Goal: Task Accomplishment & Management: Manage account settings

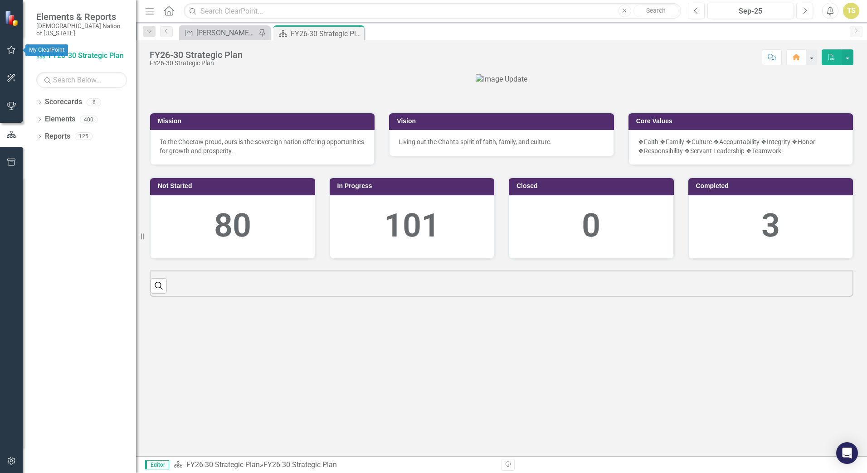
click at [8, 50] on icon "button" at bounding box center [11, 50] width 9 height 8
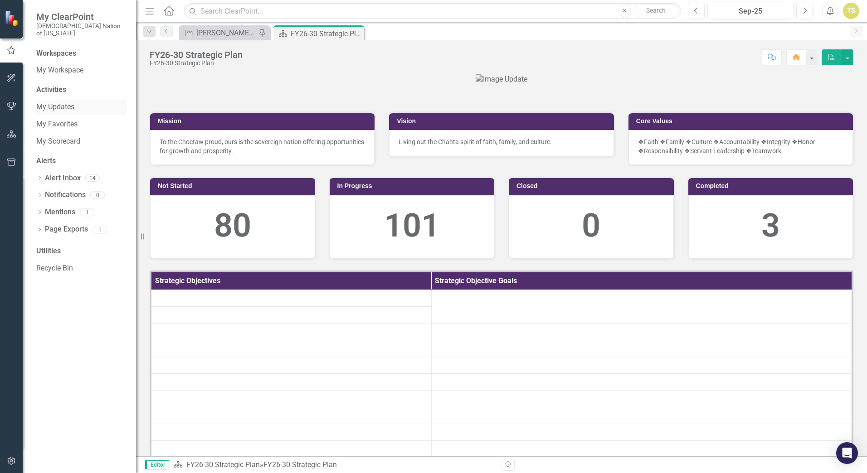
click at [58, 102] on link "My Updates" at bounding box center [81, 107] width 91 height 10
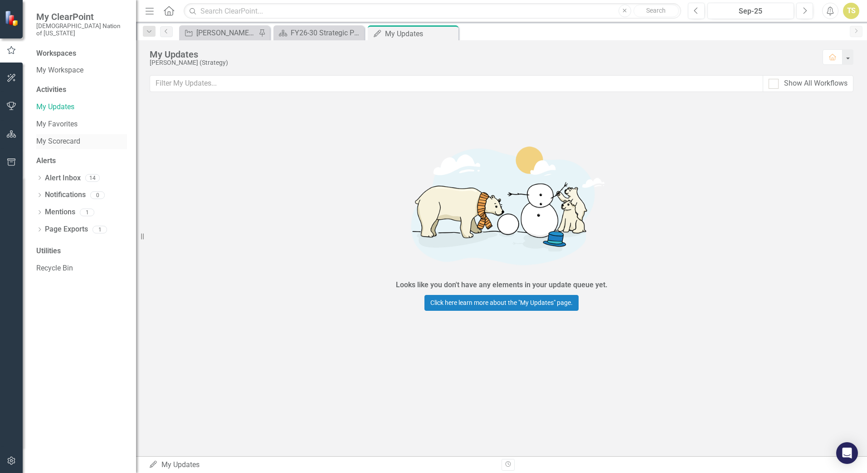
click at [56, 136] on link "My Scorecard" at bounding box center [81, 141] width 91 height 10
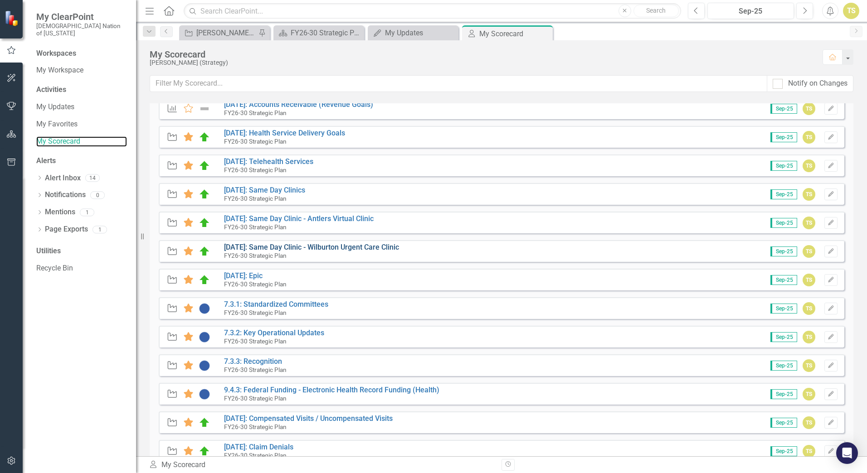
scroll to position [408, 0]
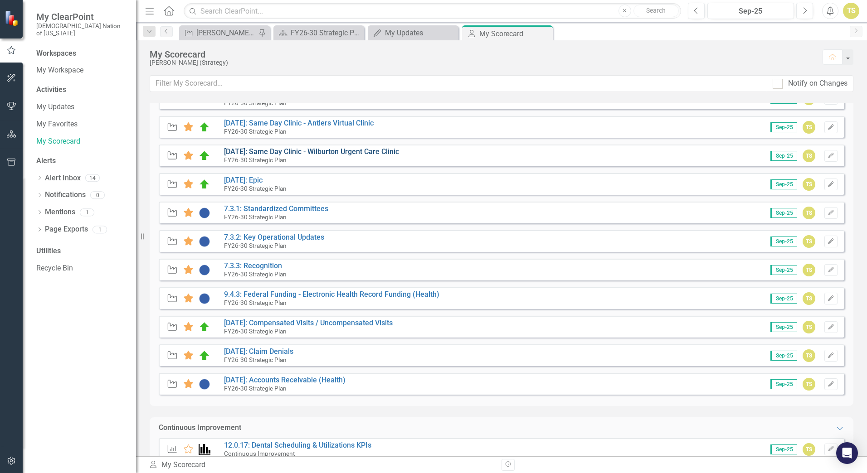
click at [325, 154] on link "[DATE]: Same Day Clinic - Wilburton Urgent Care Clinic" at bounding box center [311, 151] width 175 height 9
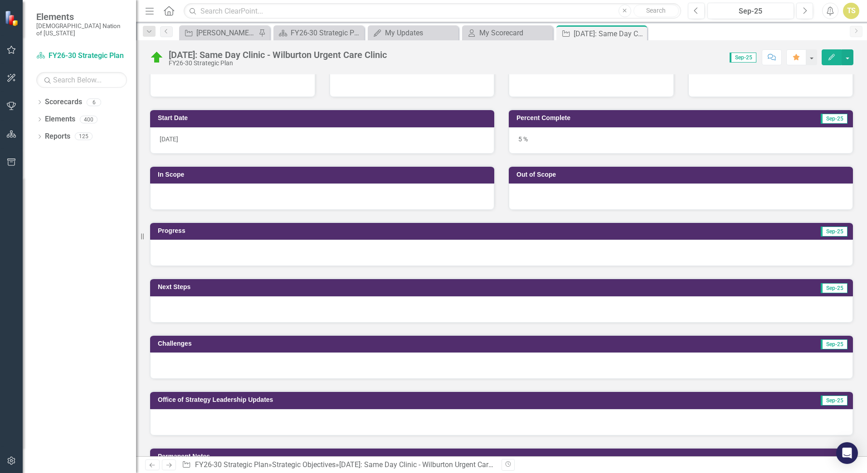
scroll to position [317, 0]
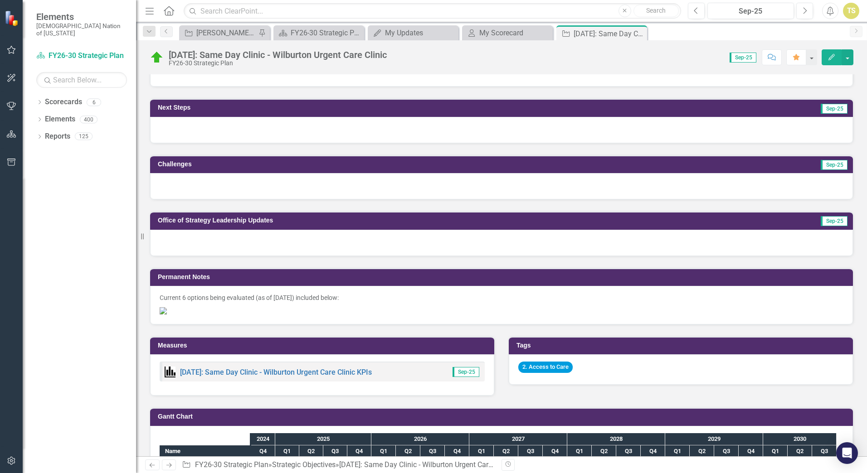
click at [271, 246] on div at bounding box center [501, 243] width 703 height 26
click at [270, 246] on div at bounding box center [501, 243] width 703 height 26
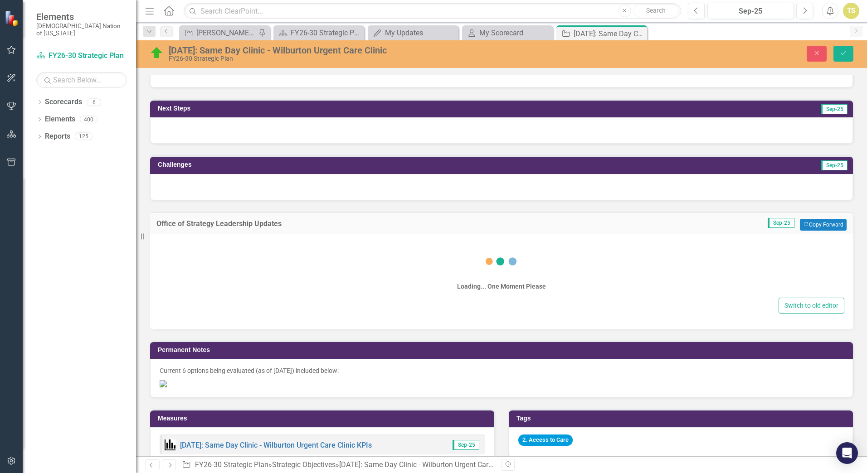
click at [311, 298] on div "Switch to old editor" at bounding box center [501, 306] width 685 height 16
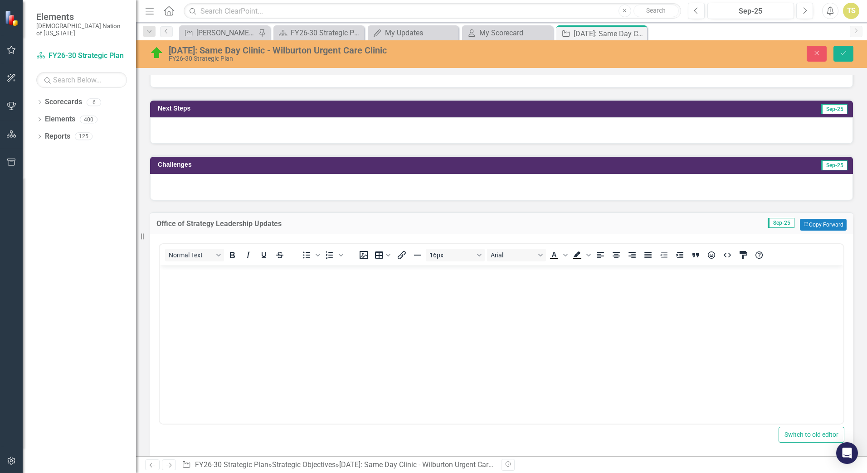
scroll to position [0, 0]
click at [309, 281] on body "Rich Text Area. Press ALT-0 for help." at bounding box center [502, 333] width 684 height 136
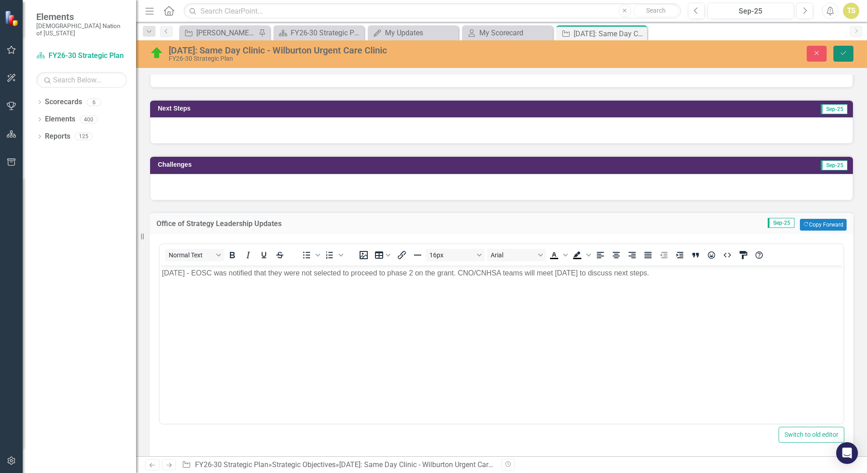
click at [840, 57] on button "Save" at bounding box center [843, 54] width 20 height 16
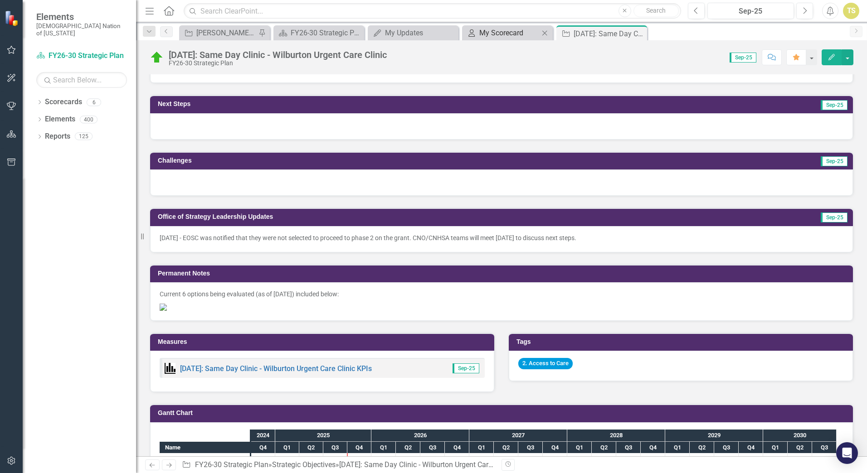
scroll to position [317, 0]
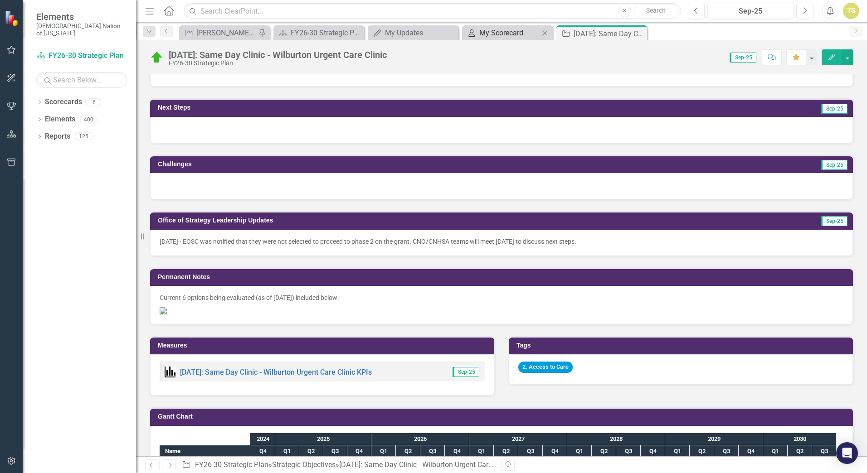
click at [491, 34] on div "My Scorecard" at bounding box center [509, 32] width 60 height 11
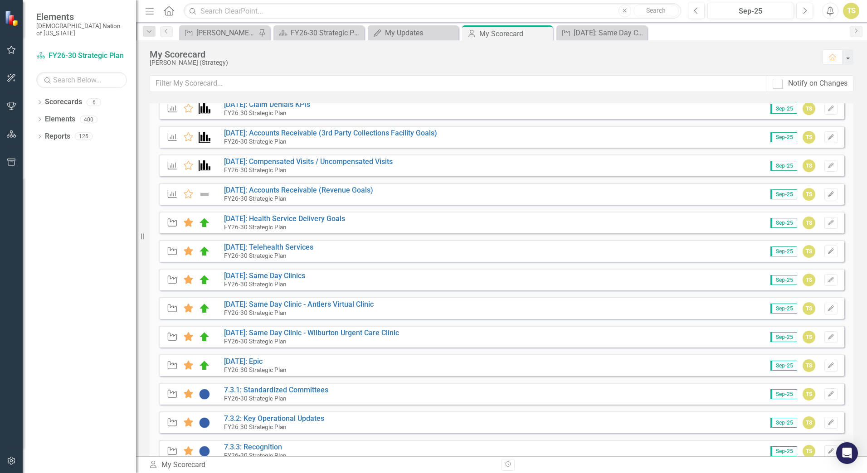
scroll to position [272, 0]
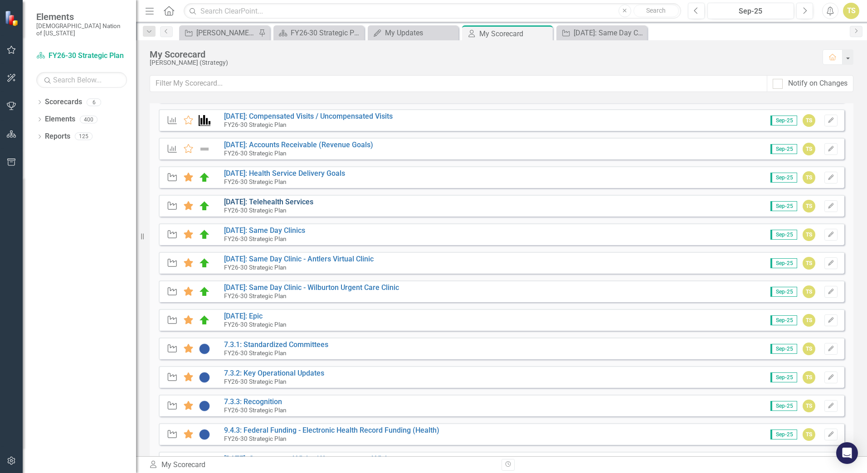
click at [278, 202] on link "[DATE]: Telehealth Services" at bounding box center [268, 202] width 89 height 9
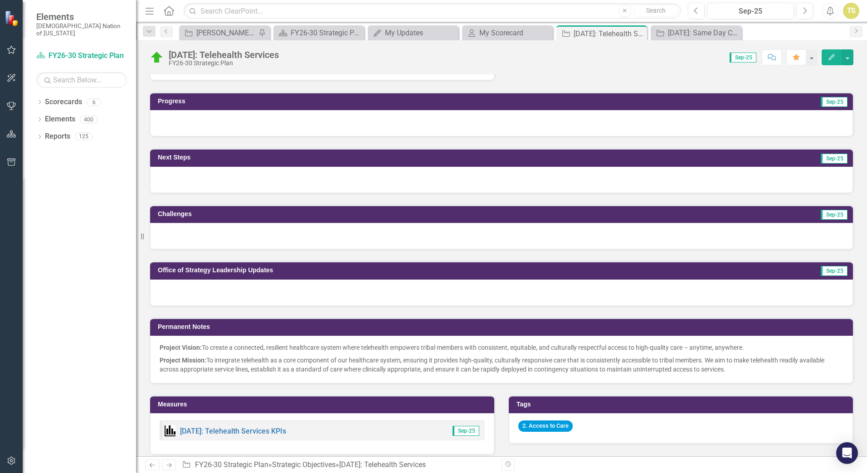
scroll to position [771, 0]
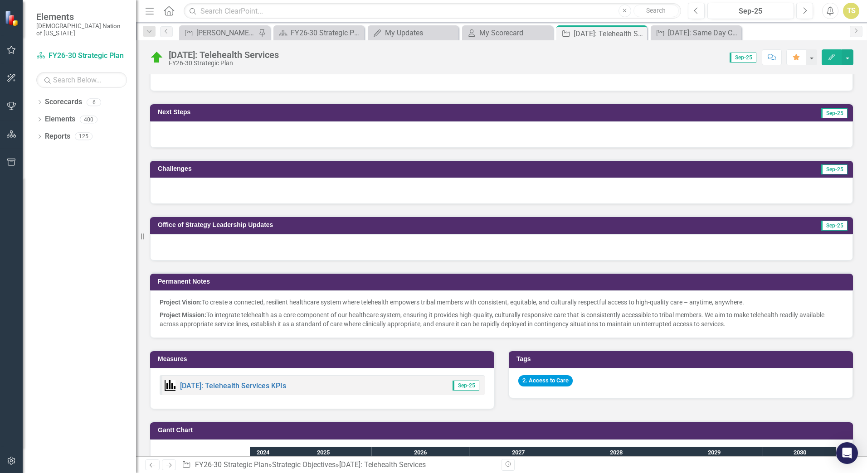
click at [269, 242] on div at bounding box center [501, 247] width 703 height 26
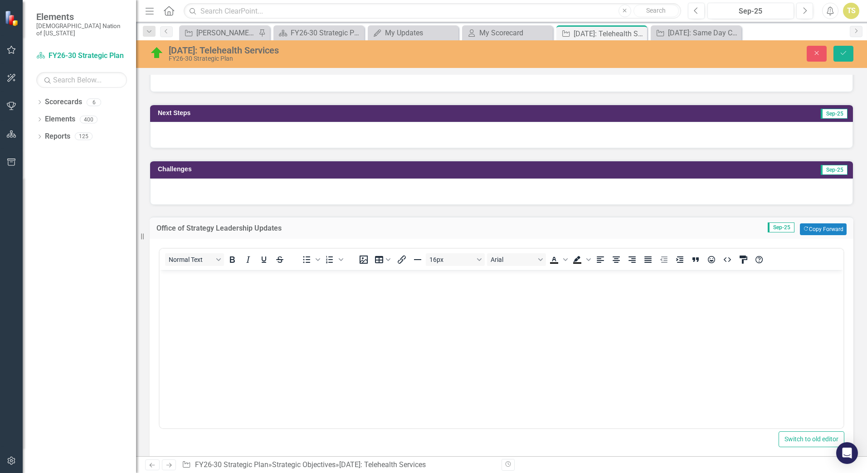
scroll to position [0, 0]
click at [284, 289] on body "Rich Text Area. Press ALT-0 for help." at bounding box center [502, 338] width 684 height 136
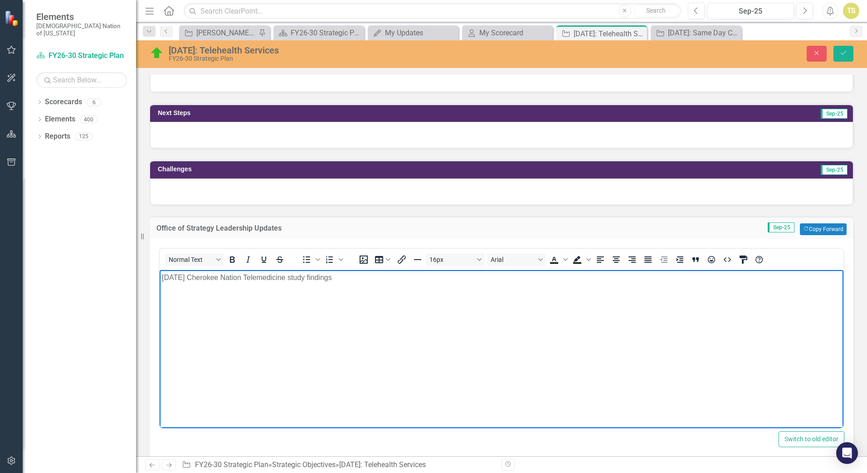
scroll to position [155, 0]
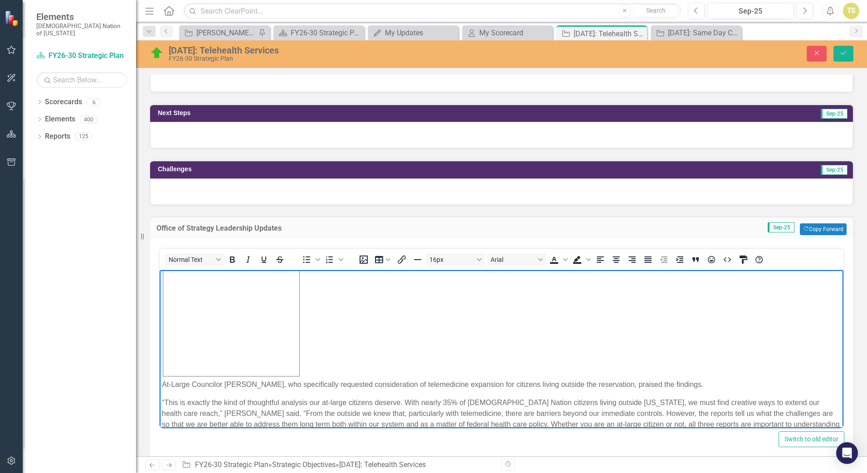
click at [346, 362] on div "Rich Text Area. Press ALT-0 for help." at bounding box center [501, 320] width 679 height 117
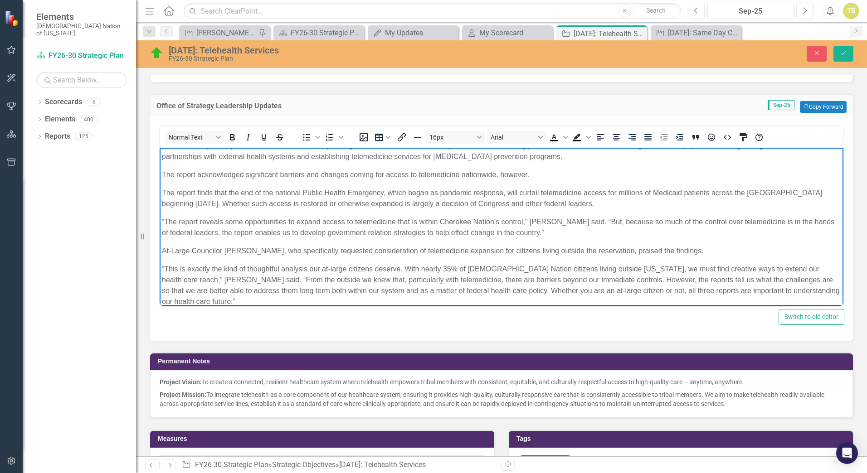
scroll to position [907, 0]
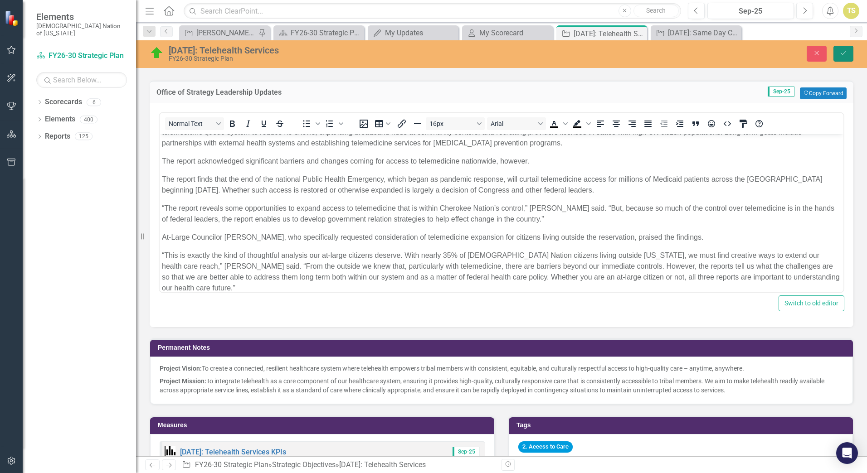
click at [841, 56] on icon "Save" at bounding box center [843, 53] width 8 height 6
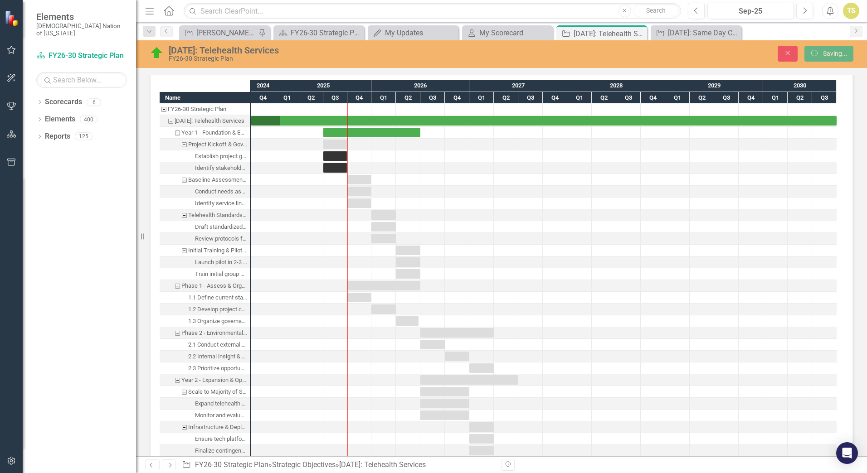
scroll to position [1133, 0]
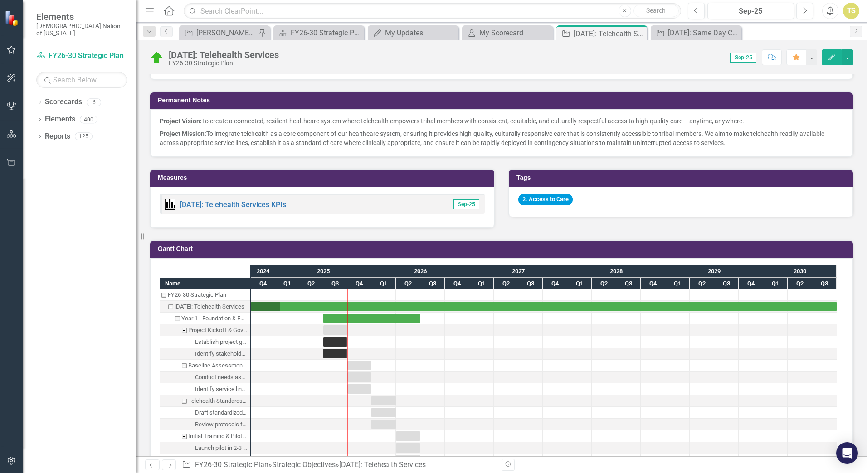
scroll to position [1043, 0]
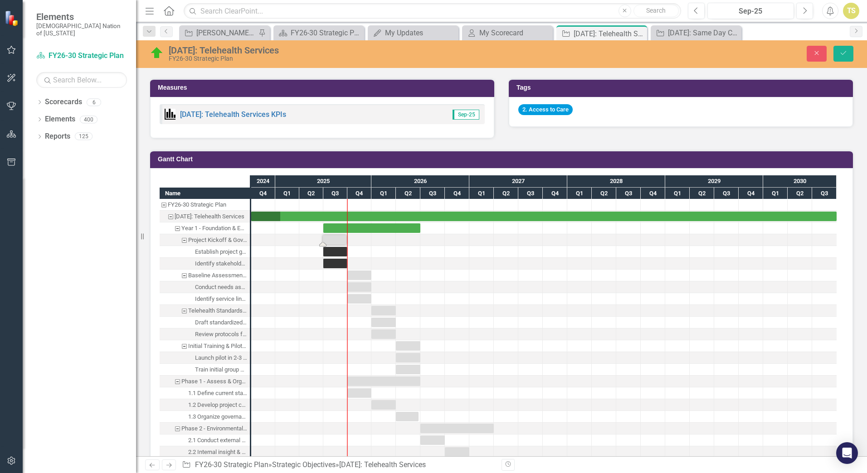
click at [339, 237] on div "Task: Start date: 2025-06-29 End date: 2025-09-28" at bounding box center [335, 240] width 24 height 10
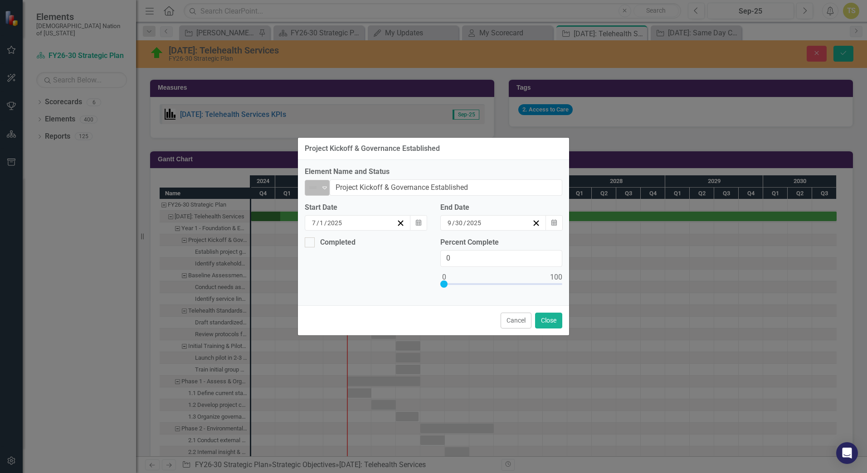
click at [325, 189] on icon "Expand" at bounding box center [324, 187] width 9 height 7
type input "6"
type input "29"
type input "28"
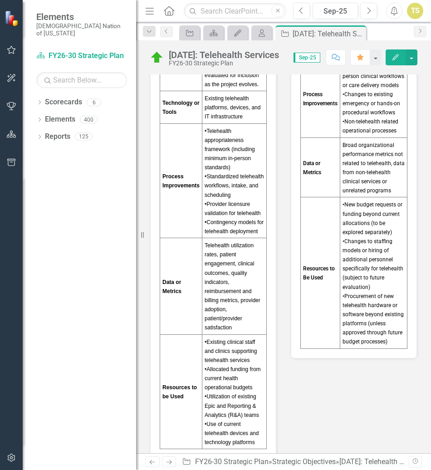
scroll to position [2455, 0]
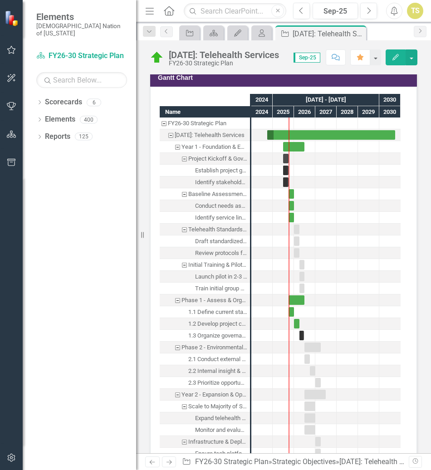
drag, startPoint x: 137, startPoint y: 236, endPoint x: 105, endPoint y: 233, distance: 32.3
click at [105, 233] on div "Elements Choctaw Nation of Oklahoma Scorecard FY26-30 Strategic Plan Search Dro…" at bounding box center [68, 235] width 136 height 470
click at [189, 34] on icon "Strategic Objective" at bounding box center [189, 32] width 9 height 7
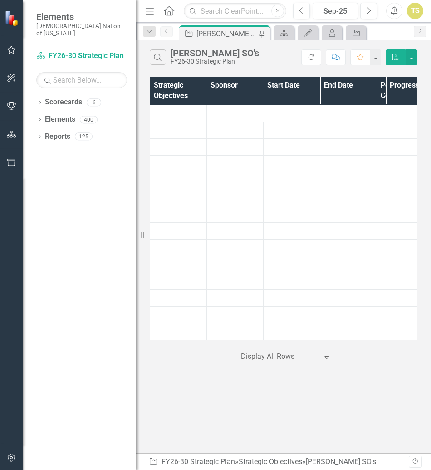
click at [283, 34] on icon "Scorecard" at bounding box center [283, 32] width 9 height 7
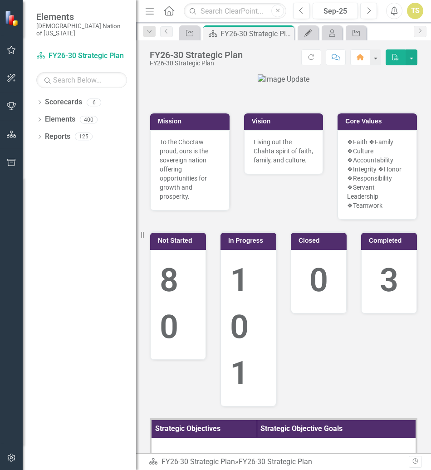
click at [304, 34] on icon "My Updates" at bounding box center [307, 32] width 9 height 7
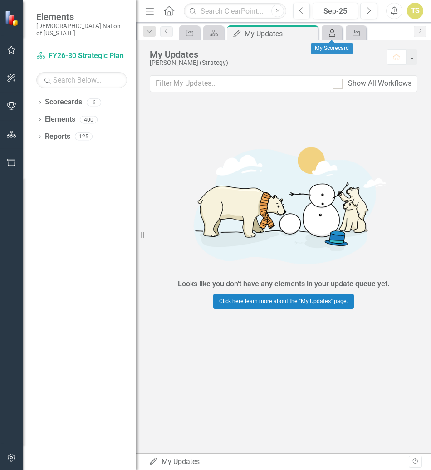
click at [329, 34] on icon "My Scorecard" at bounding box center [331, 32] width 9 height 7
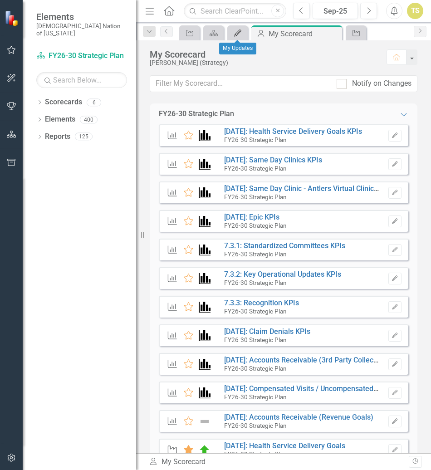
click at [237, 34] on icon "My Updates" at bounding box center [237, 32] width 9 height 7
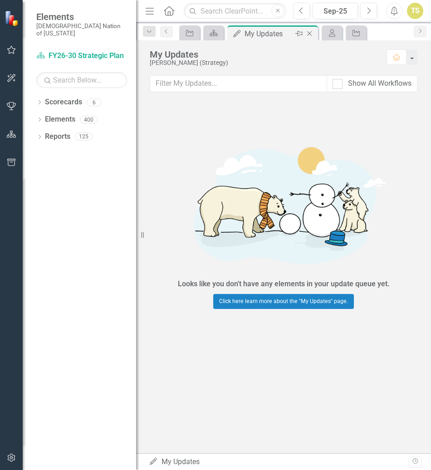
click at [309, 35] on icon "Close" at bounding box center [309, 33] width 9 height 7
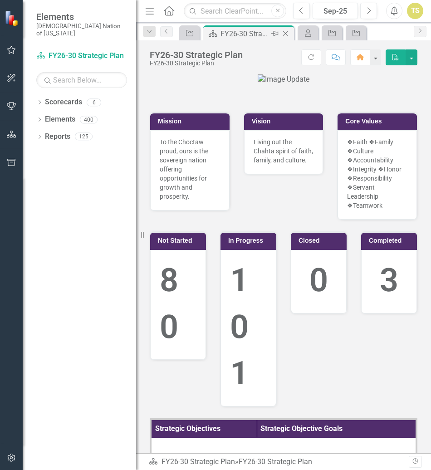
click at [287, 35] on icon at bounding box center [285, 33] width 5 height 5
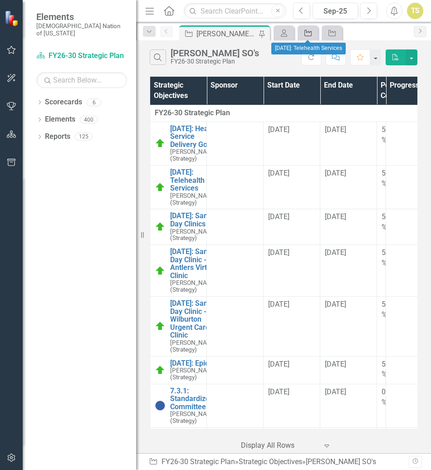
click at [306, 34] on icon "Strategic Objective" at bounding box center [307, 32] width 9 height 7
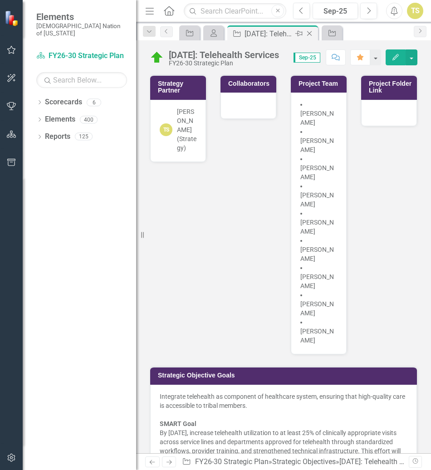
click at [307, 33] on icon "Close" at bounding box center [309, 33] width 9 height 7
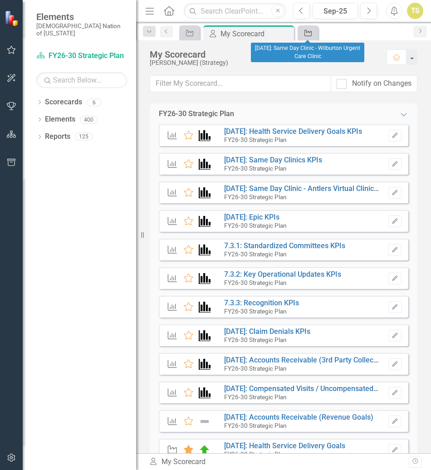
click at [305, 34] on icon "Strategic Objective" at bounding box center [307, 32] width 9 height 7
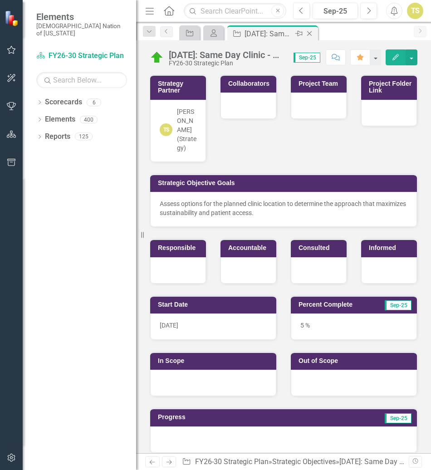
click at [310, 35] on icon "Close" at bounding box center [309, 33] width 9 height 7
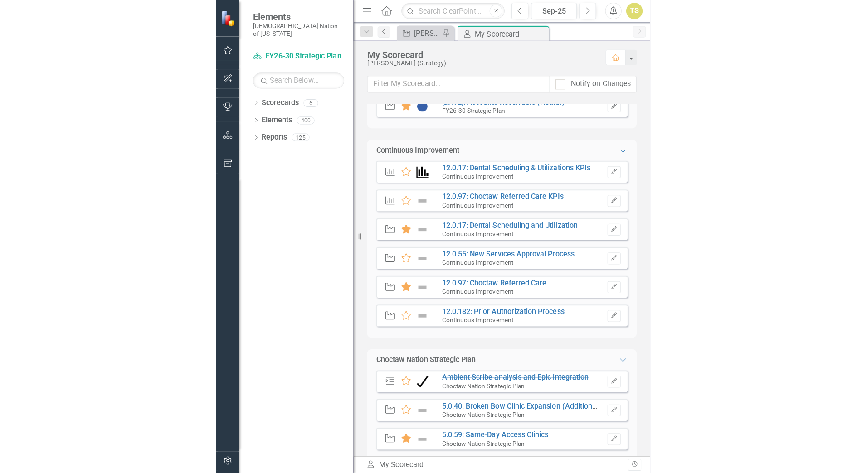
scroll to position [701, 0]
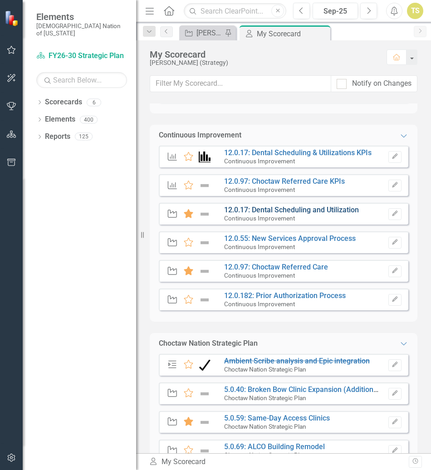
click at [262, 208] on link "12.0.17: Dental Scheduling and Utilization" at bounding box center [291, 209] width 135 height 9
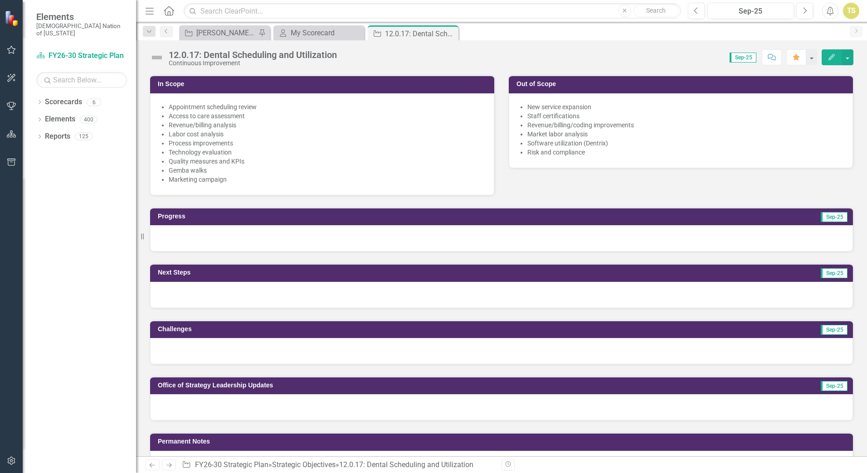
scroll to position [649, 0]
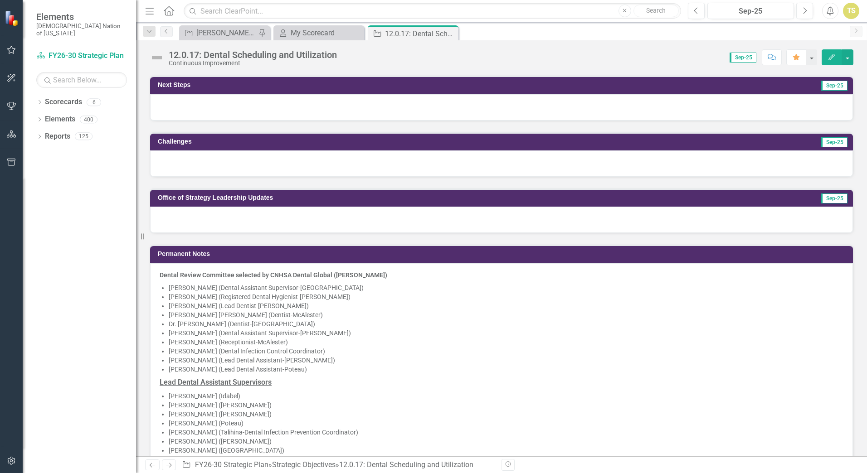
click at [412, 223] on div at bounding box center [501, 220] width 703 height 26
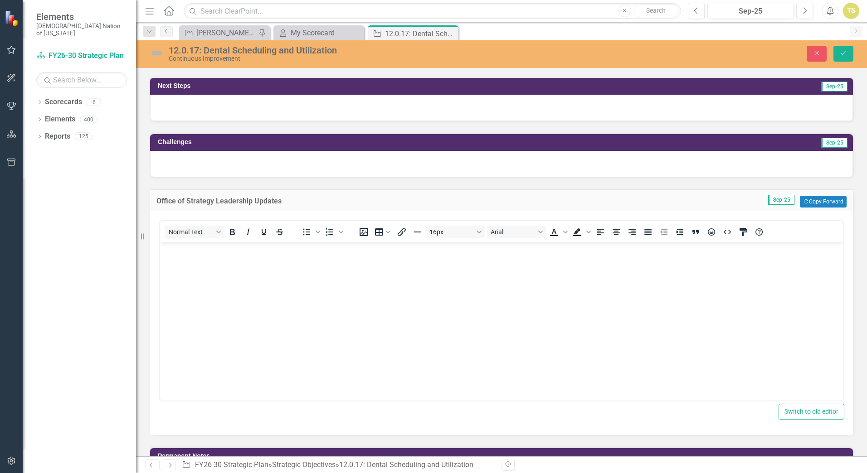
scroll to position [0, 0]
click at [305, 245] on p "Rich Text Area. Press ALT-0 for help." at bounding box center [501, 250] width 679 height 11
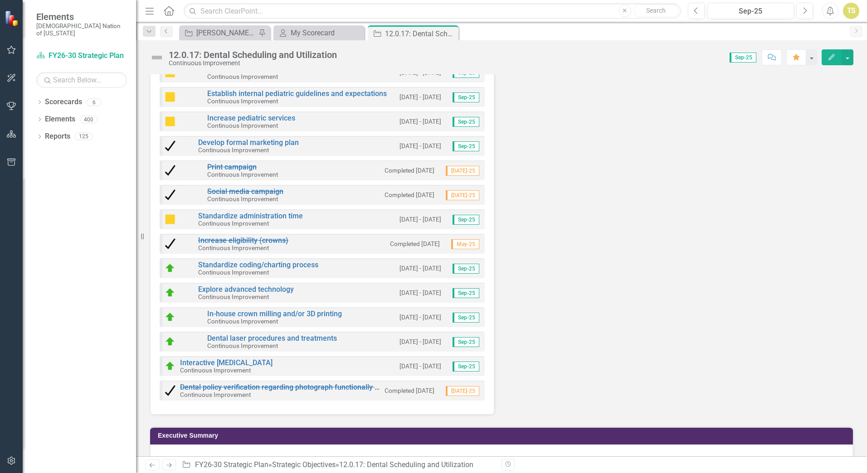
scroll to position [6437, 0]
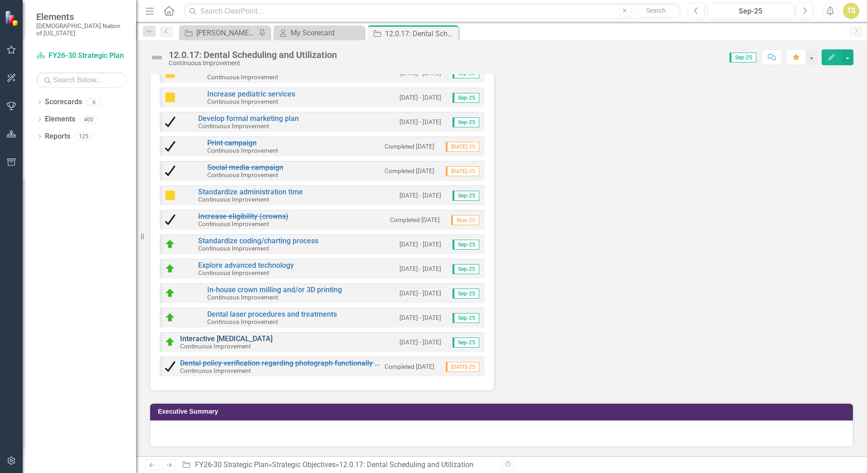
click at [262, 339] on link "Interactive patient education" at bounding box center [226, 339] width 92 height 9
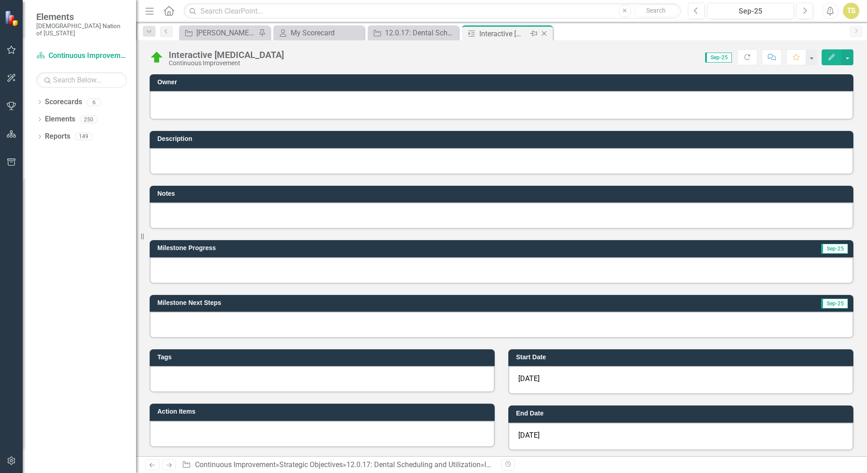
click at [544, 34] on icon "Close" at bounding box center [543, 33] width 9 height 7
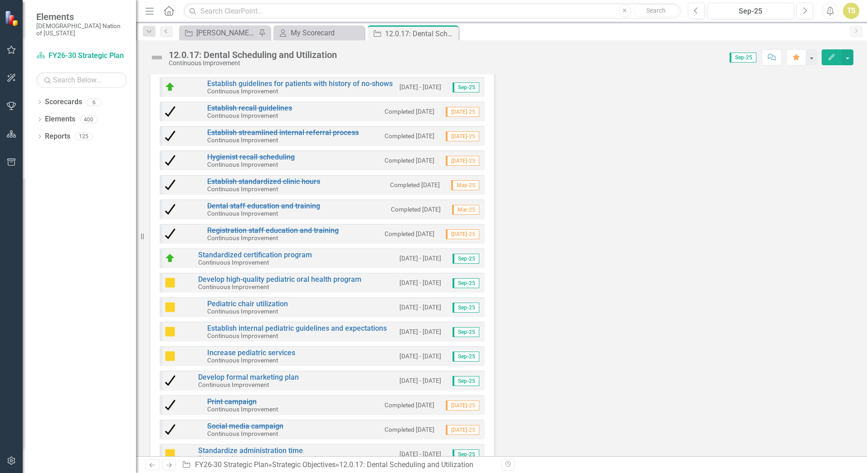
scroll to position [6437, 0]
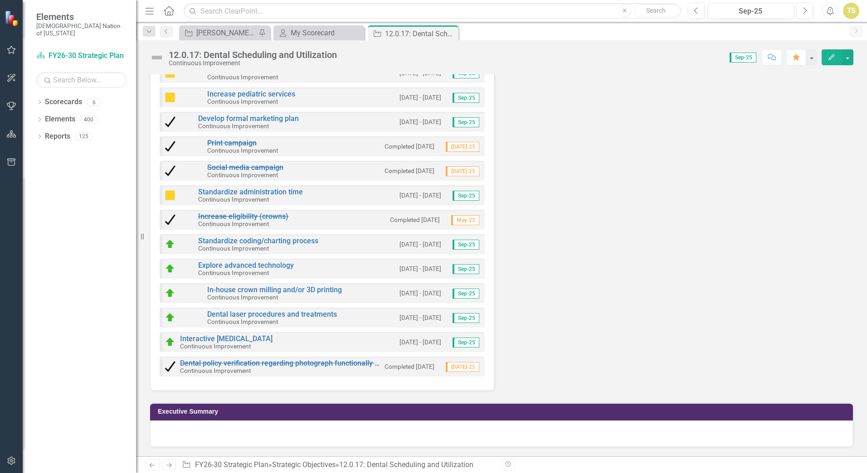
click at [417, 343] on small "1/15/24 - 3/1/24" at bounding box center [420, 342] width 42 height 9
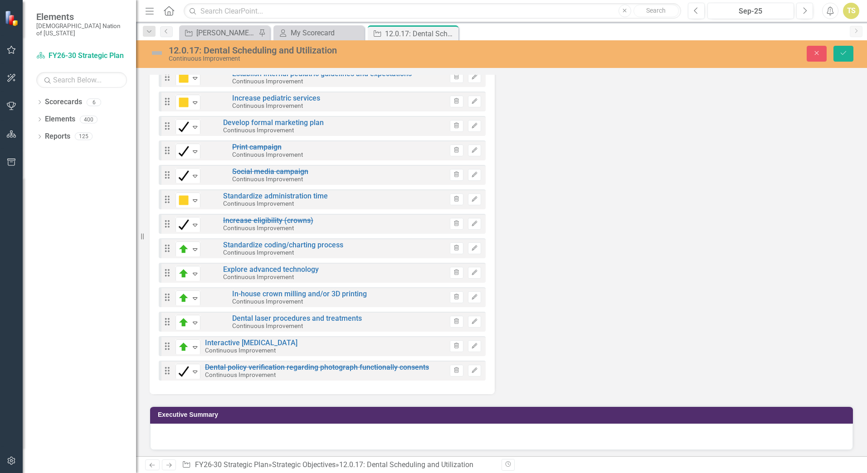
scroll to position [6440, 0]
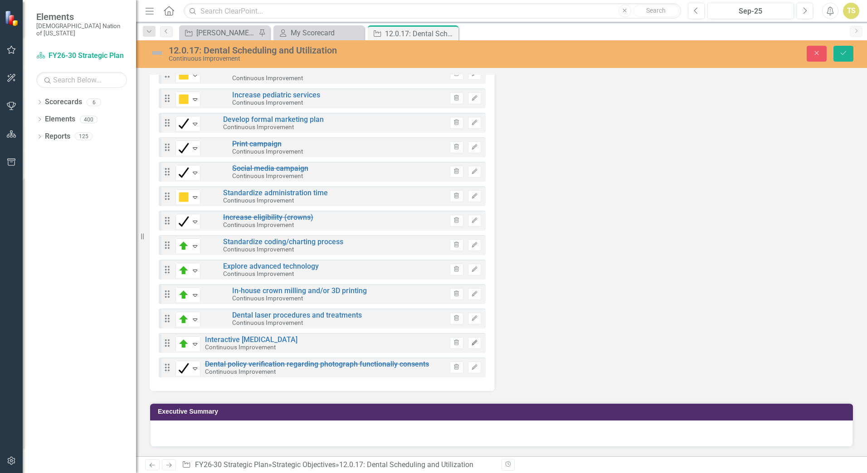
click at [471, 344] on icon "button" at bounding box center [473, 342] width 5 height 5
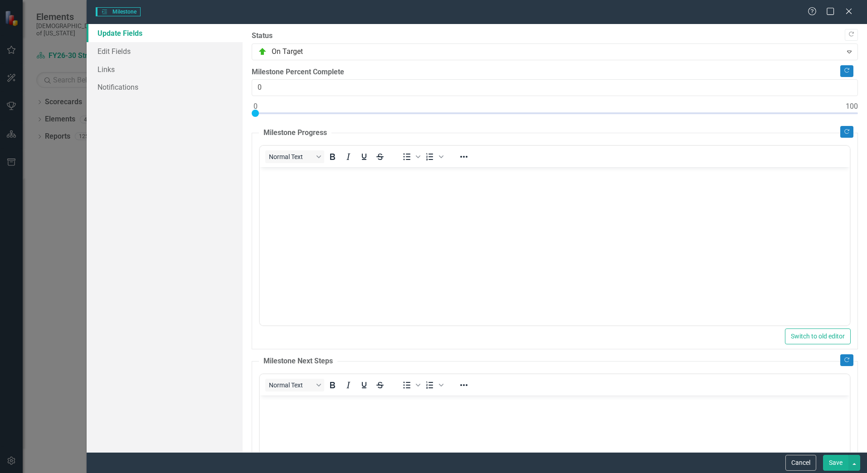
scroll to position [0, 0]
type input "100"
drag, startPoint x: 258, startPoint y: 114, endPoint x: 868, endPoint y: 125, distance: 610.2
click at [866, 125] on html "Elements Choctaw Nation of Oklahoma Scorecard FY26-30 Strategic Plan Search Dro…" at bounding box center [433, 236] width 867 height 473
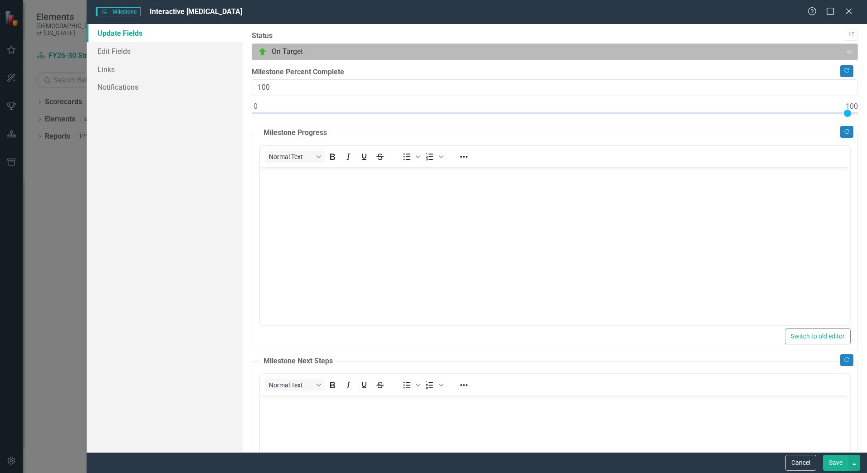
click at [283, 50] on div at bounding box center [547, 52] width 578 height 12
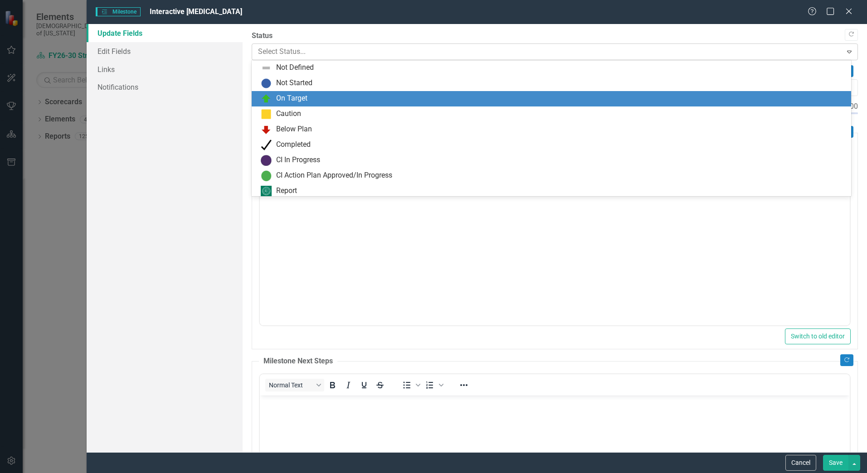
scroll to position [3, 0]
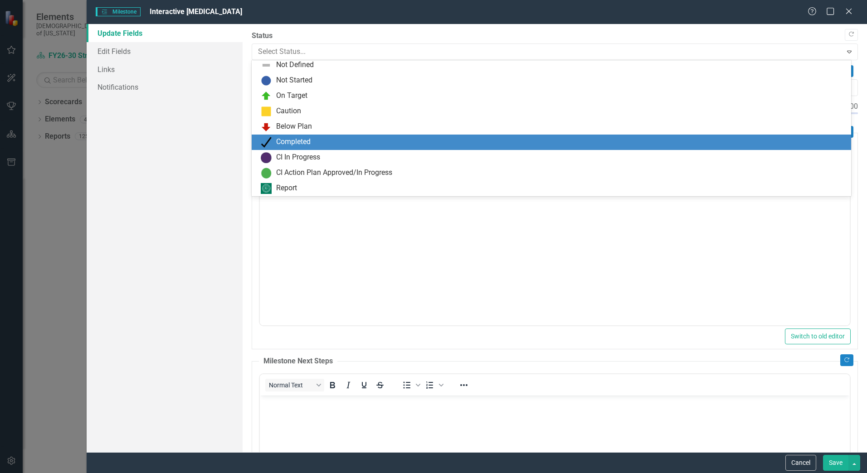
click at [281, 140] on div "Completed" at bounding box center [293, 142] width 34 height 10
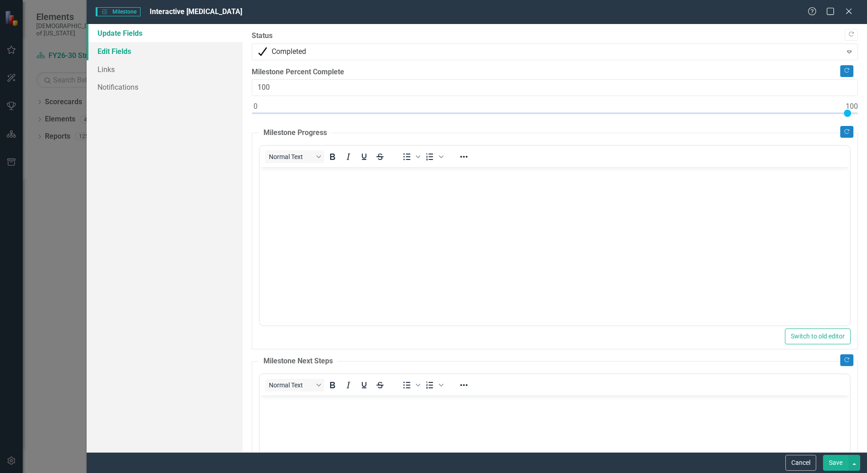
click at [115, 51] on link "Edit Fields" at bounding box center [165, 51] width 156 height 18
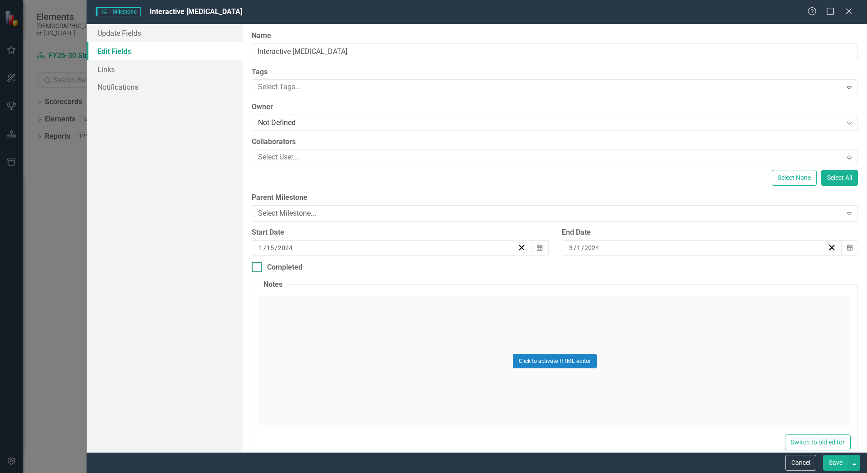
click at [257, 268] on input "Completed" at bounding box center [255, 265] width 6 height 6
checkbox input "true"
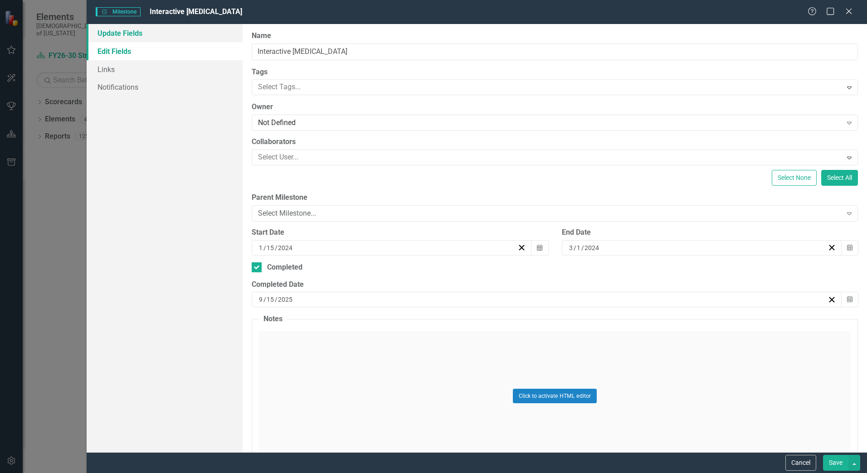
click at [130, 38] on link "Update Fields" at bounding box center [165, 33] width 156 height 18
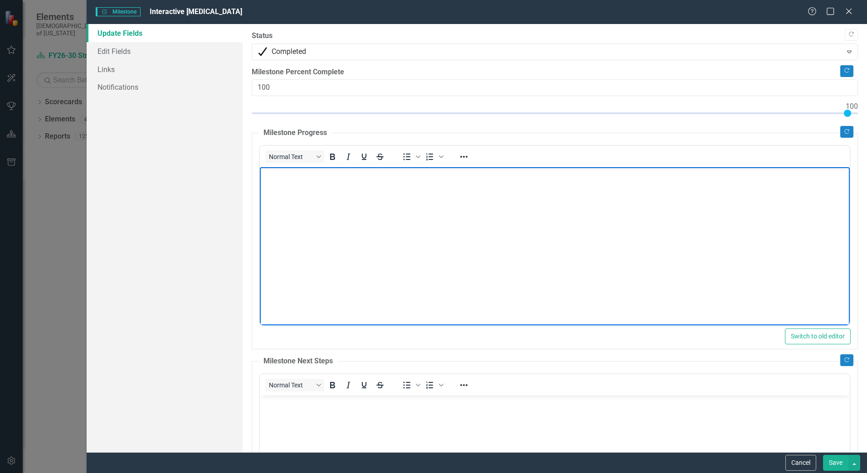
click at [341, 194] on body "Rich Text Area. Press ALT-0 for help." at bounding box center [555, 235] width 590 height 136
click at [409, 206] on body "Rich Text Area. Press ALT-0 for help." at bounding box center [555, 235] width 590 height 136
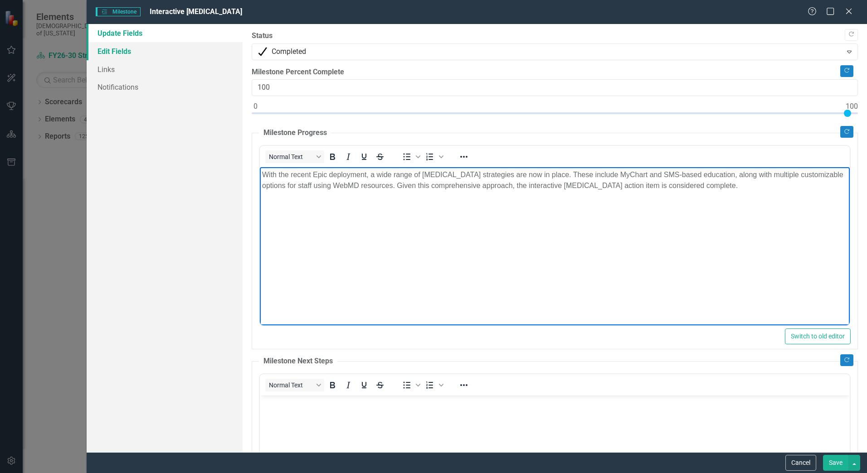
click at [131, 52] on link "Edit Fields" at bounding box center [165, 51] width 156 height 18
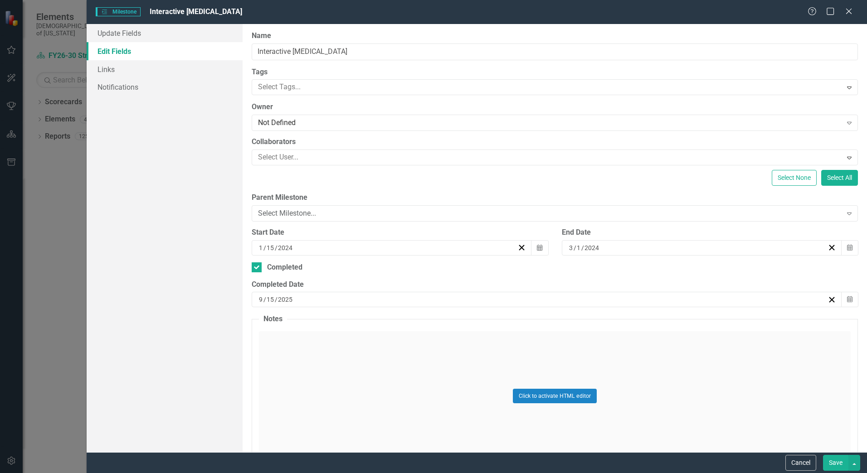
click at [831, 463] on button "Save" at bounding box center [835, 463] width 25 height 16
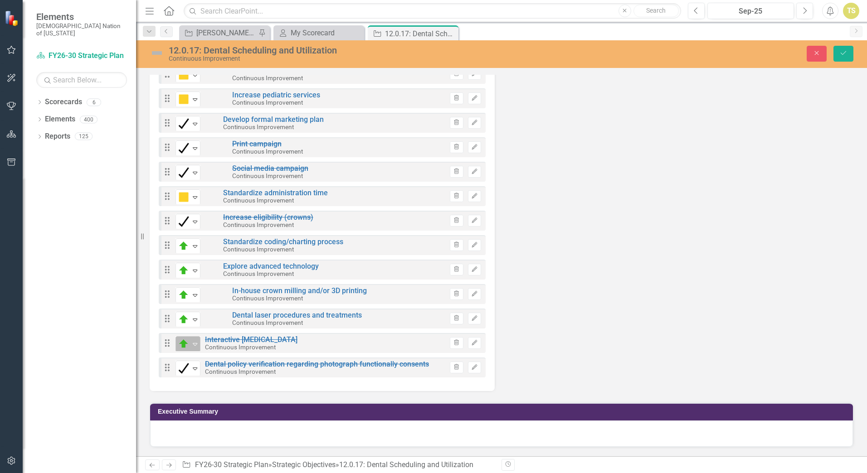
click at [194, 344] on icon "Expand" at bounding box center [194, 343] width 9 height 7
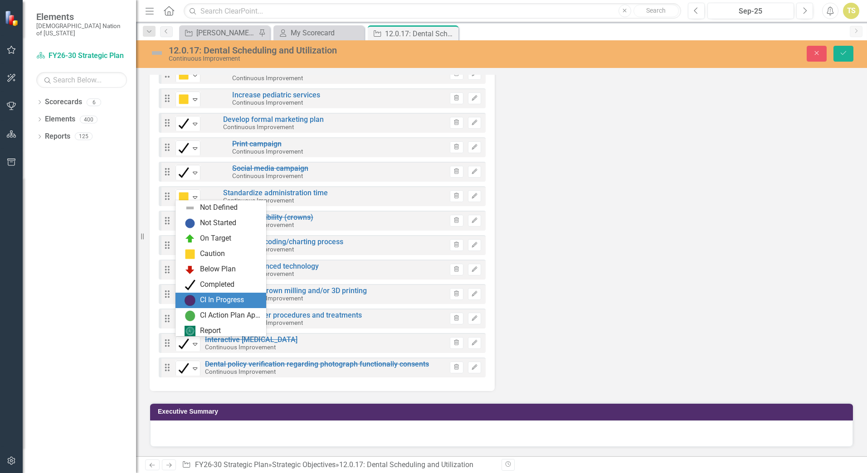
scroll to position [3, 0]
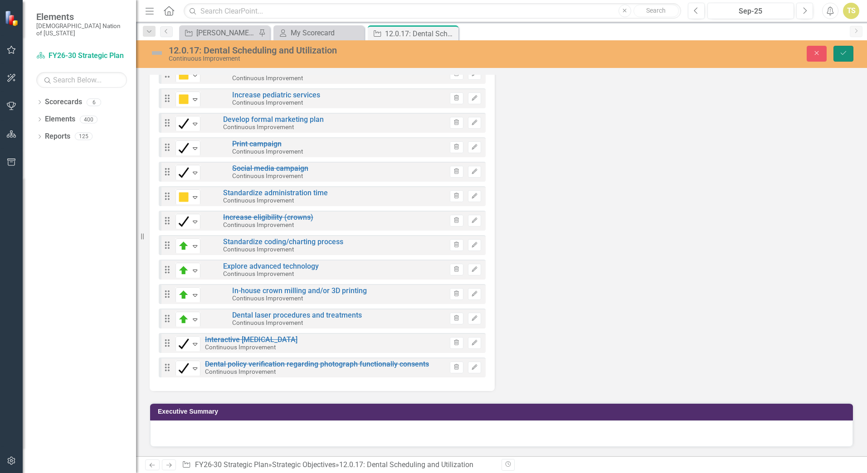
click at [841, 53] on icon "Save" at bounding box center [843, 53] width 8 height 6
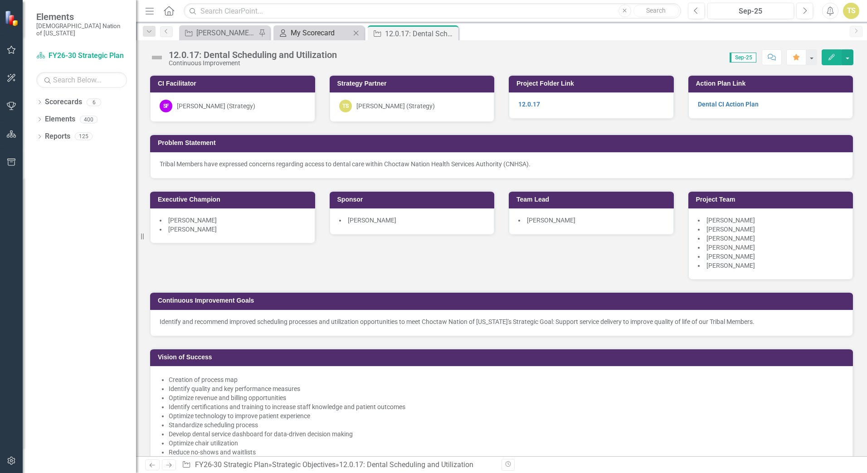
click at [304, 35] on div "My Scorecard" at bounding box center [321, 32] width 60 height 11
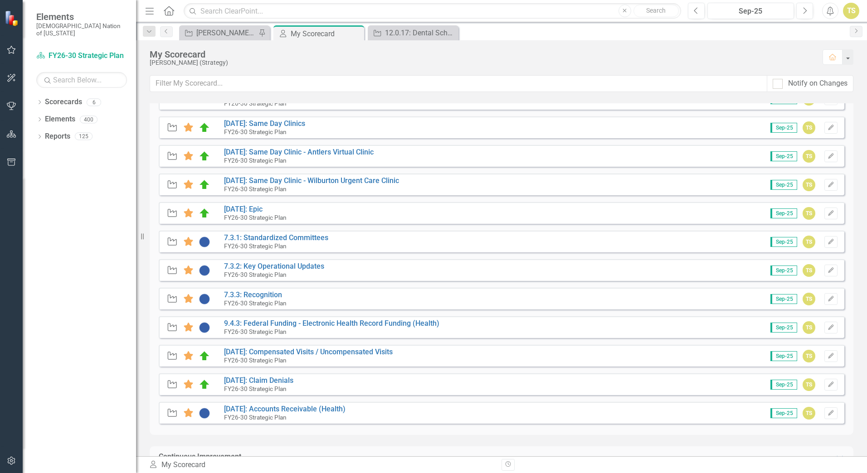
scroll to position [381, 0]
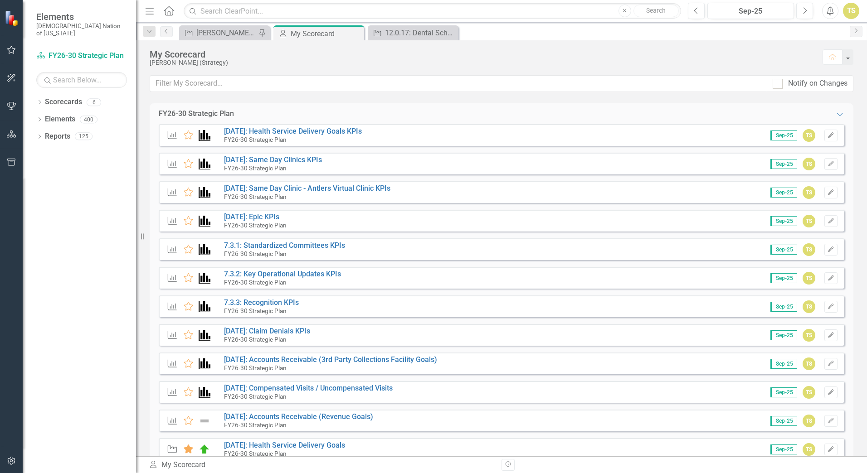
scroll to position [381, 0]
